Goal: Task Accomplishment & Management: Manage account settings

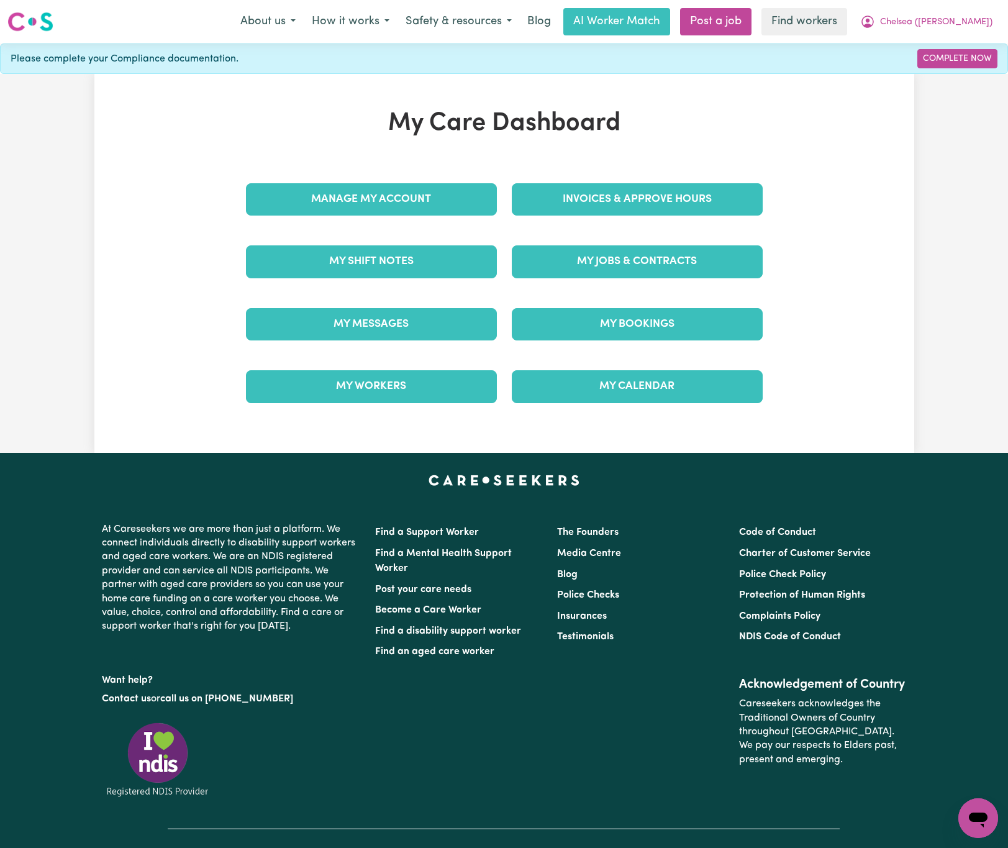
click at [647, 201] on link "Invoices & Approve Hours" at bounding box center [637, 199] width 251 height 32
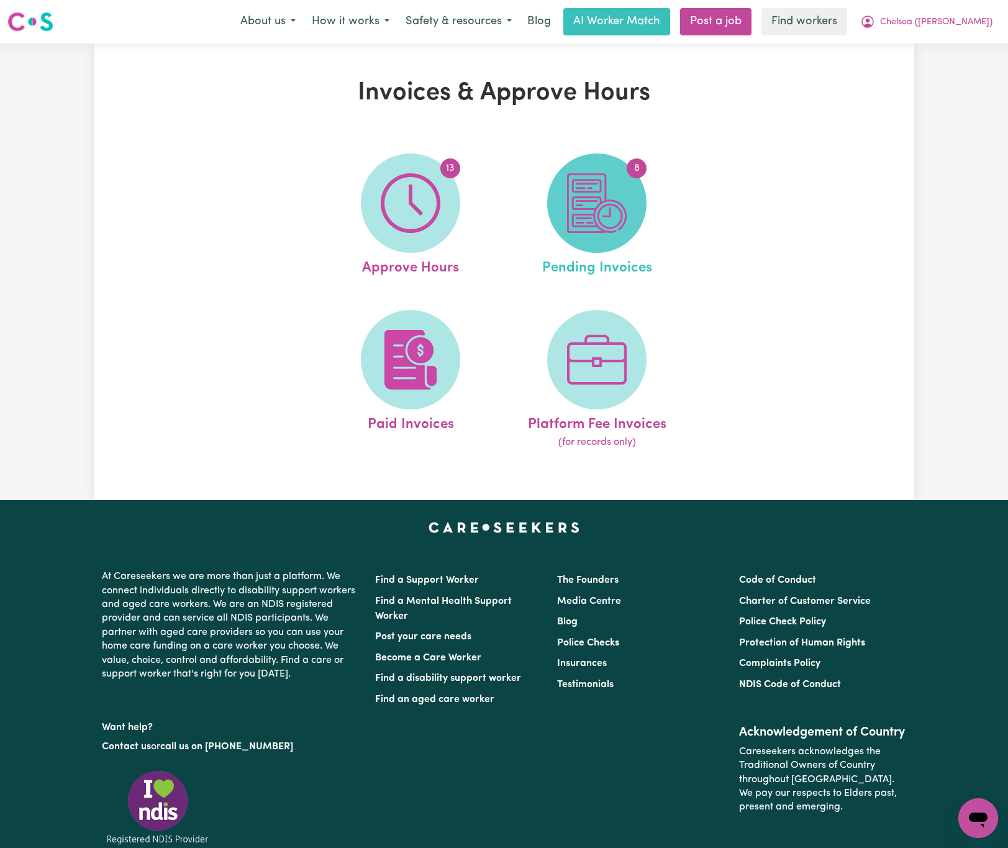
click at [591, 216] on img at bounding box center [597, 203] width 60 height 60
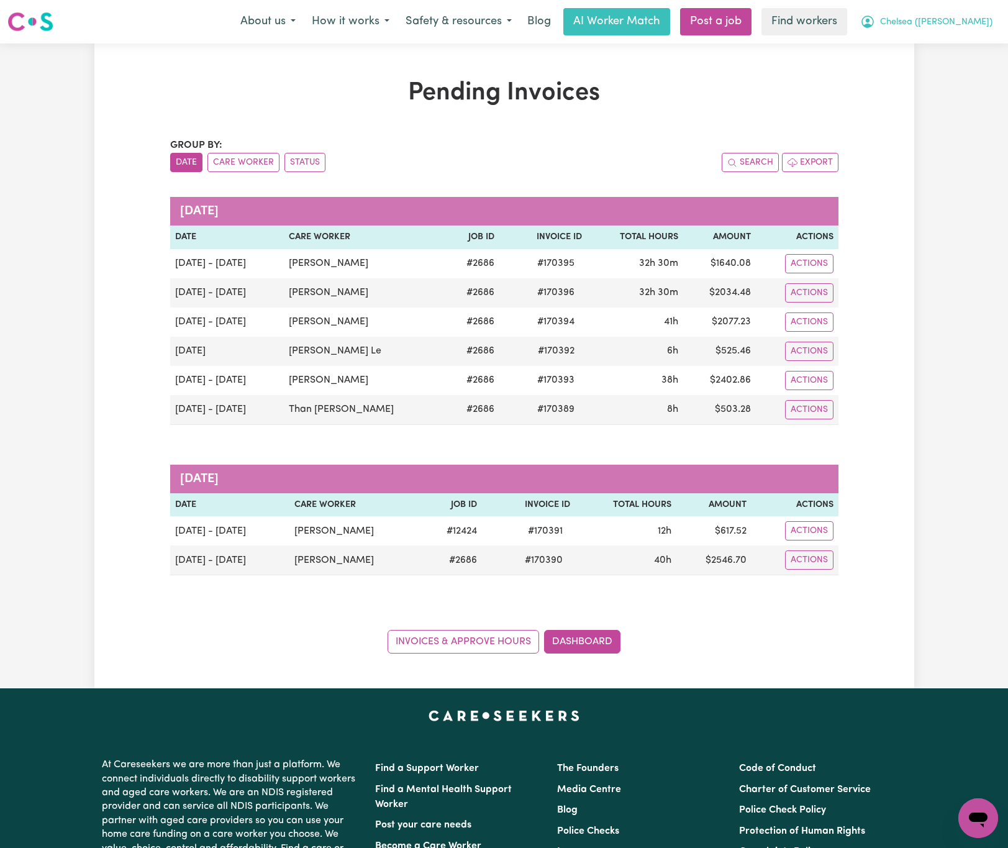
click at [983, 19] on span "Chelsea ([PERSON_NAME])" at bounding box center [936, 23] width 112 height 14
click at [969, 48] on link "My Dashboard" at bounding box center [951, 49] width 98 height 24
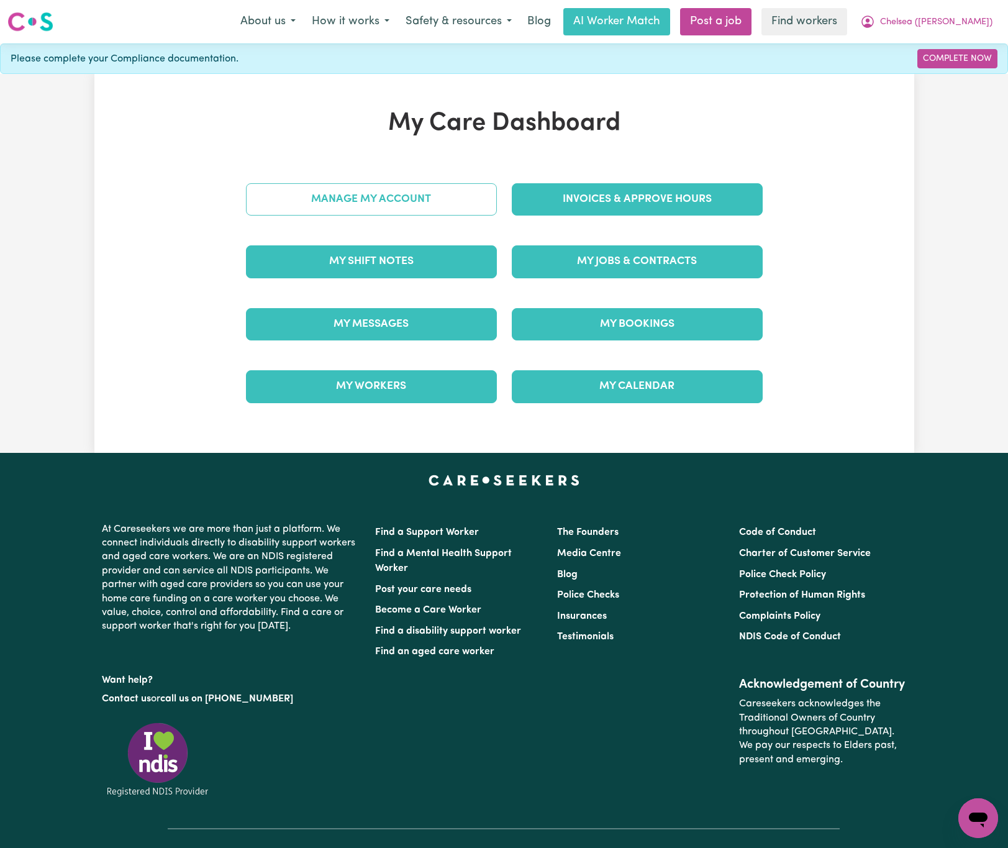
click at [449, 203] on link "Manage My Account" at bounding box center [371, 199] width 251 height 32
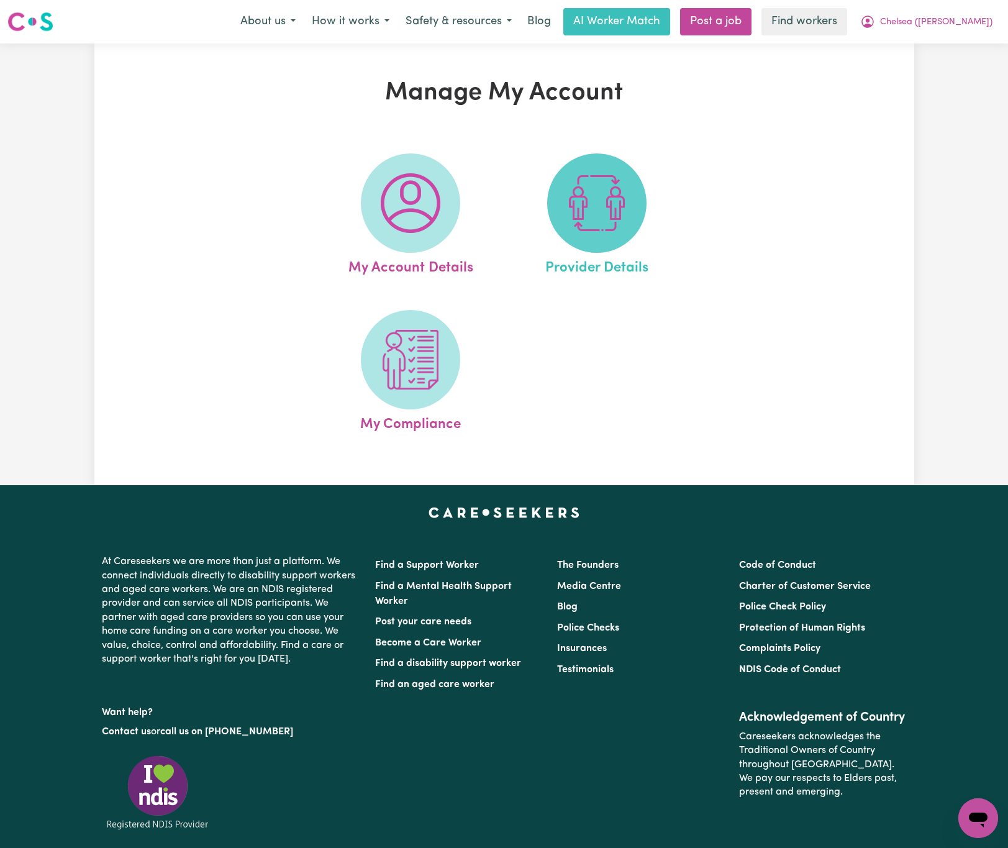
click at [573, 202] on img at bounding box center [597, 203] width 60 height 60
select select "NDIS_FUNDING_PLAN_MANAGED"
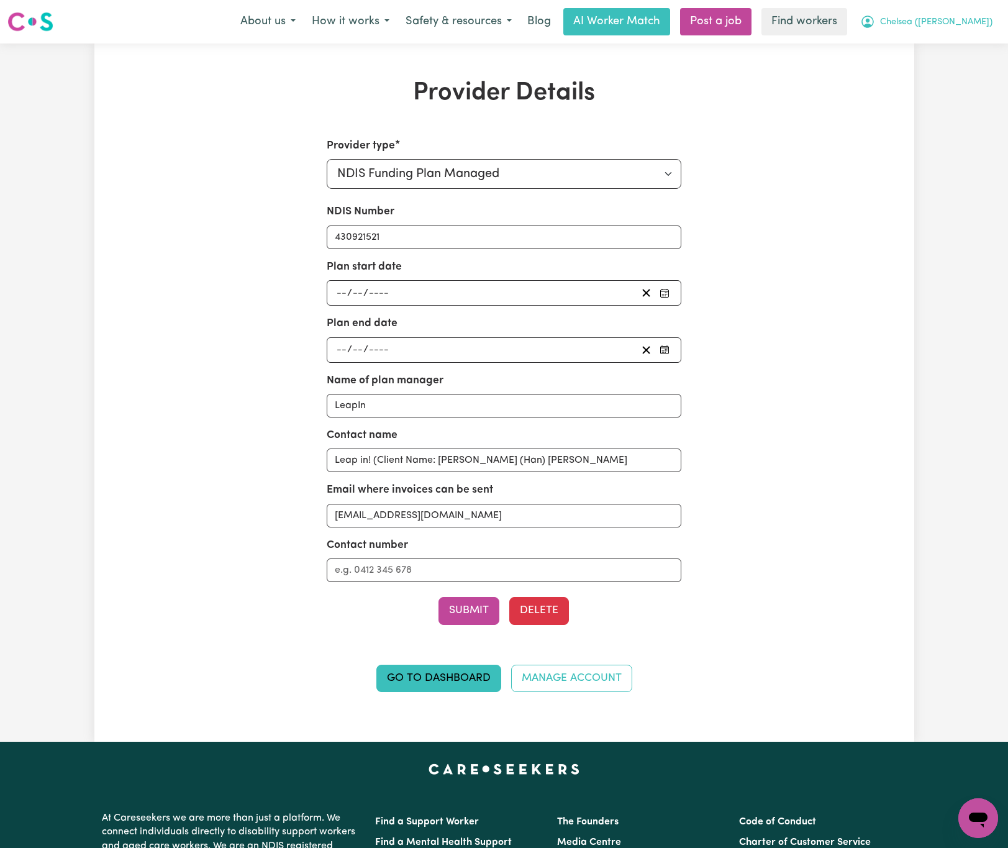
click at [948, 17] on span "Chelsea ([PERSON_NAME])" at bounding box center [936, 23] width 112 height 14
click at [942, 54] on link "My Dashboard" at bounding box center [951, 49] width 98 height 24
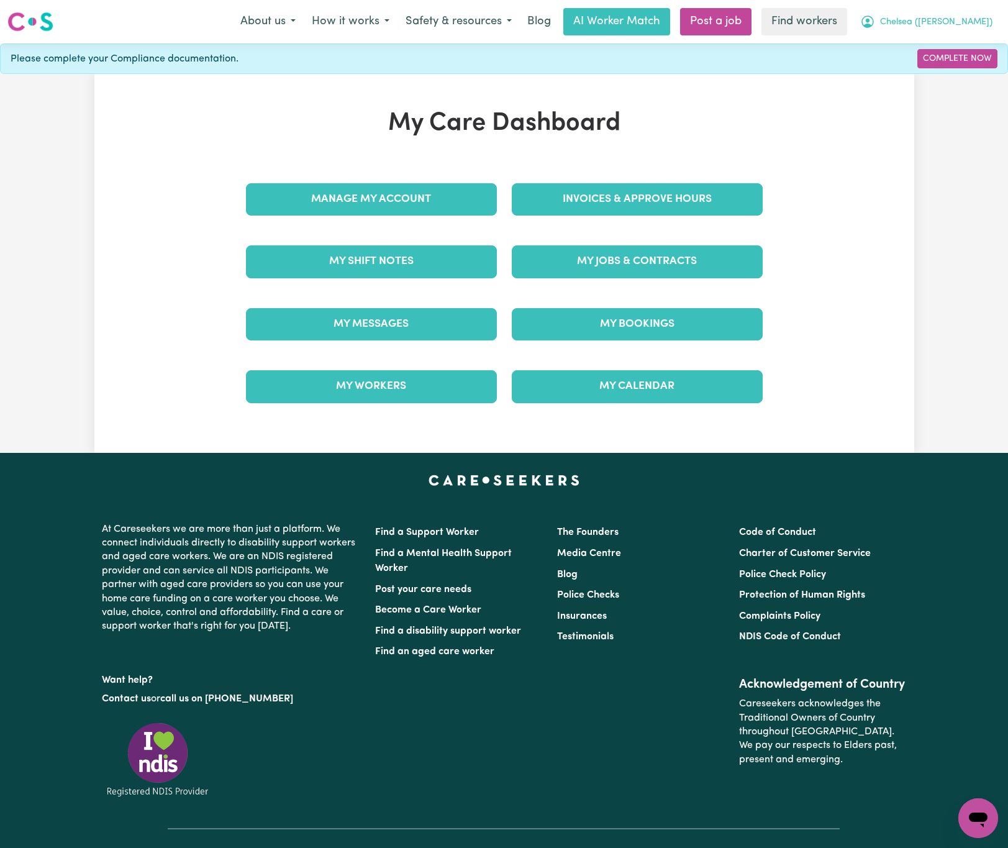
drag, startPoint x: 952, startPoint y: 15, endPoint x: 952, endPoint y: 24, distance: 9.3
click at [952, 15] on button "Chelsea ([PERSON_NAME])" at bounding box center [926, 22] width 148 height 26
click at [967, 70] on link "Logout" at bounding box center [951, 72] width 98 height 24
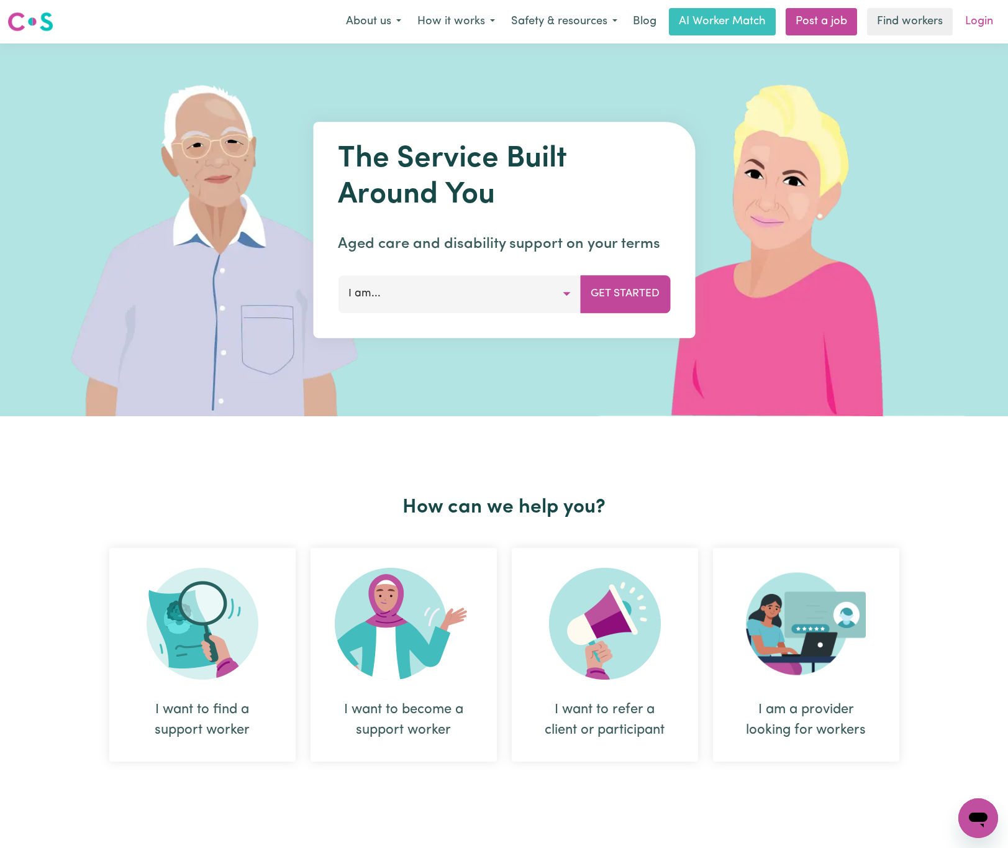
click at [971, 15] on link "Login" at bounding box center [979, 21] width 43 height 27
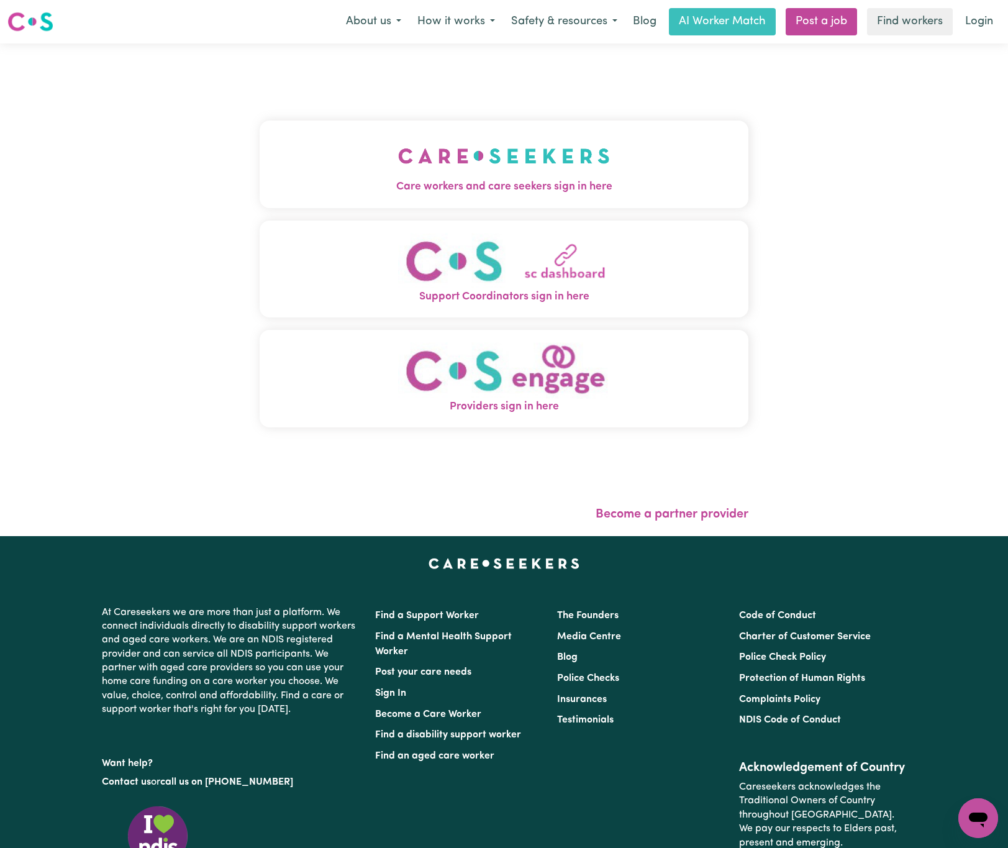
click at [430, 138] on img "Care workers and care seekers sign in here" at bounding box center [504, 156] width 212 height 46
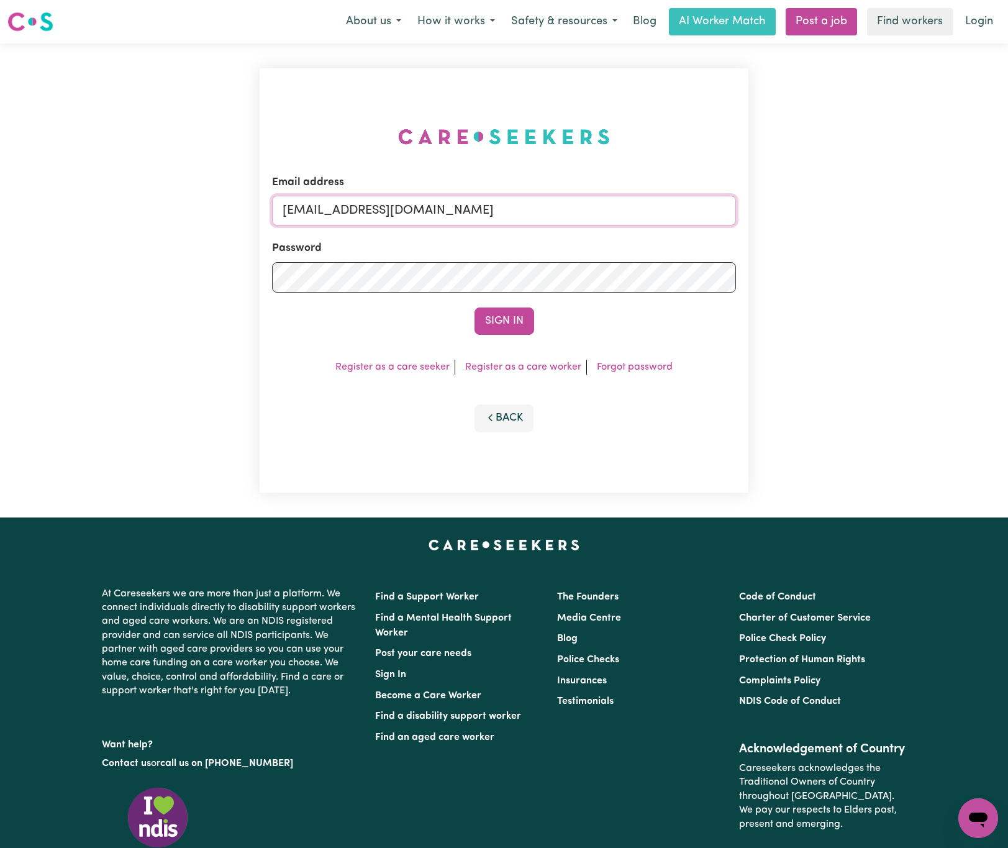
drag, startPoint x: 350, startPoint y: 211, endPoint x: 701, endPoint y: 215, distance: 351.0
click at [701, 213] on input "[EMAIL_ADDRESS][DOMAIN_NAME]" at bounding box center [504, 211] width 465 height 30
paste input "[EMAIL_ADDRESS][DOMAIN_NAME]"
type input "superuser~[EMAIL_ADDRESS][DOMAIN_NAME]"
click at [475, 307] on button "Sign In" at bounding box center [505, 320] width 60 height 27
